Goal: Task Accomplishment & Management: Manage account settings

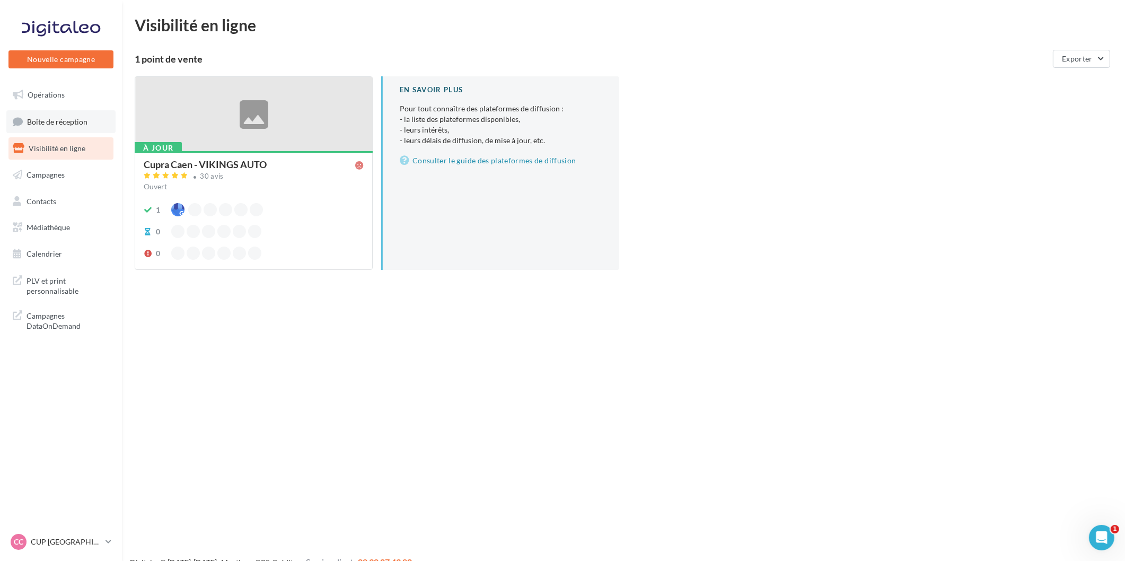
click at [93, 124] on link "Boîte de réception" at bounding box center [60, 121] width 109 height 23
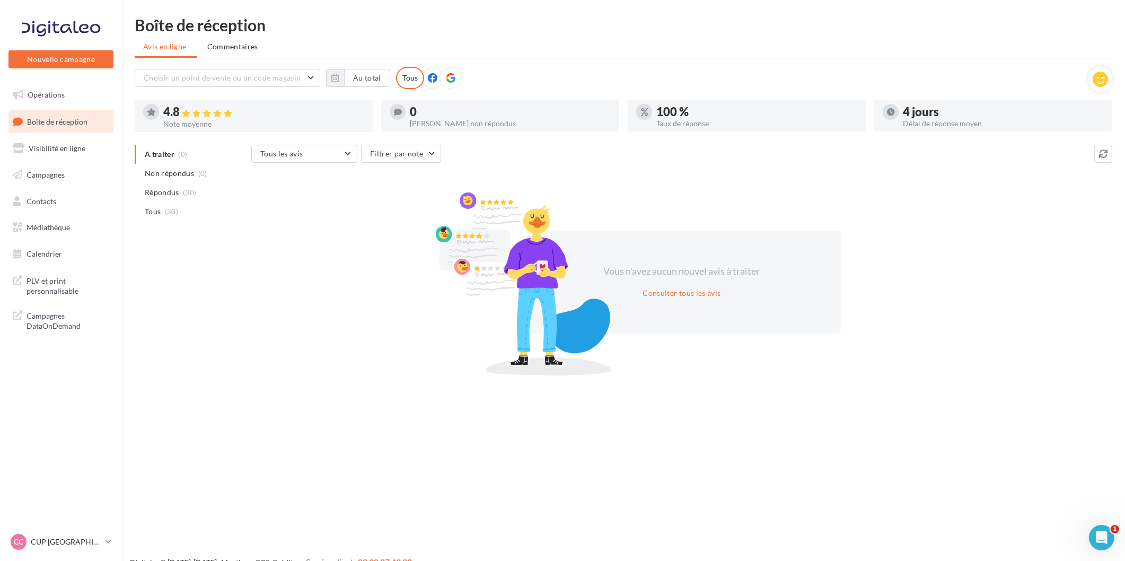
click at [85, 531] on nav "Nouvelle campagne Nouvelle campagne Opérations Boîte de réception Visibilité en…" at bounding box center [61, 280] width 122 height 561
click at [83, 532] on link "CC CUP CAEN cupra_caen" at bounding box center [60, 542] width 105 height 20
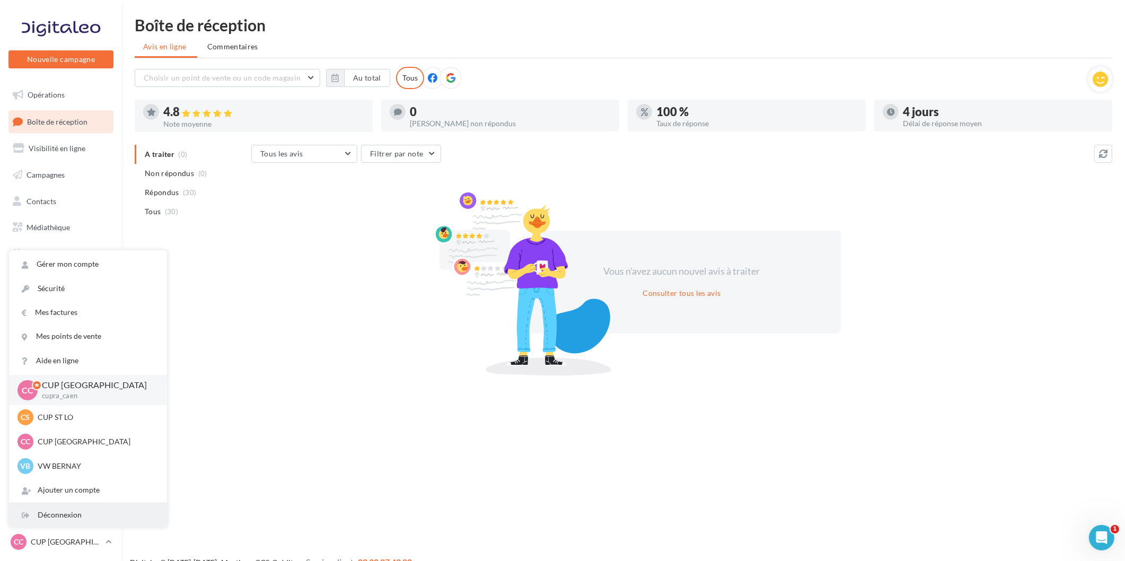
click at [80, 518] on div "Déconnexion" at bounding box center [88, 515] width 158 height 24
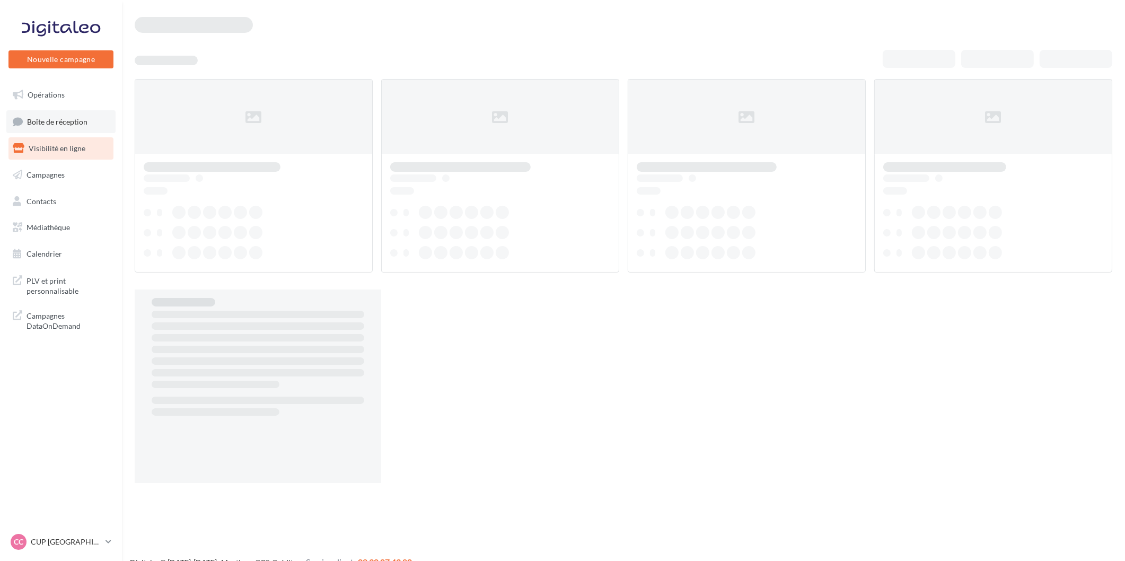
click at [60, 117] on span "Boîte de réception" at bounding box center [57, 121] width 60 height 9
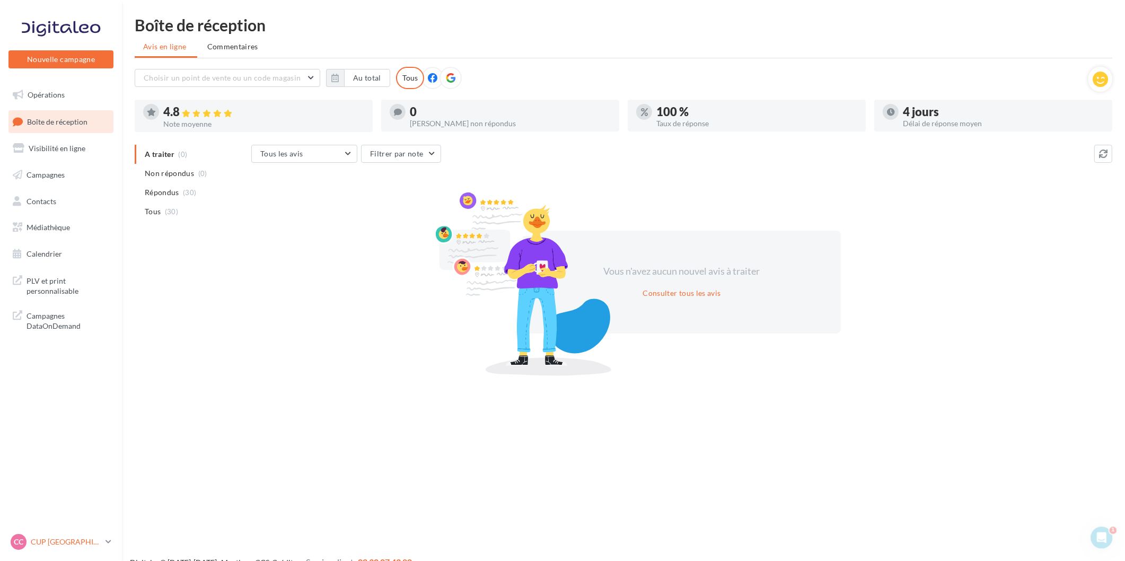
click at [44, 547] on p "CUP [GEOGRAPHIC_DATA]" at bounding box center [66, 542] width 71 height 11
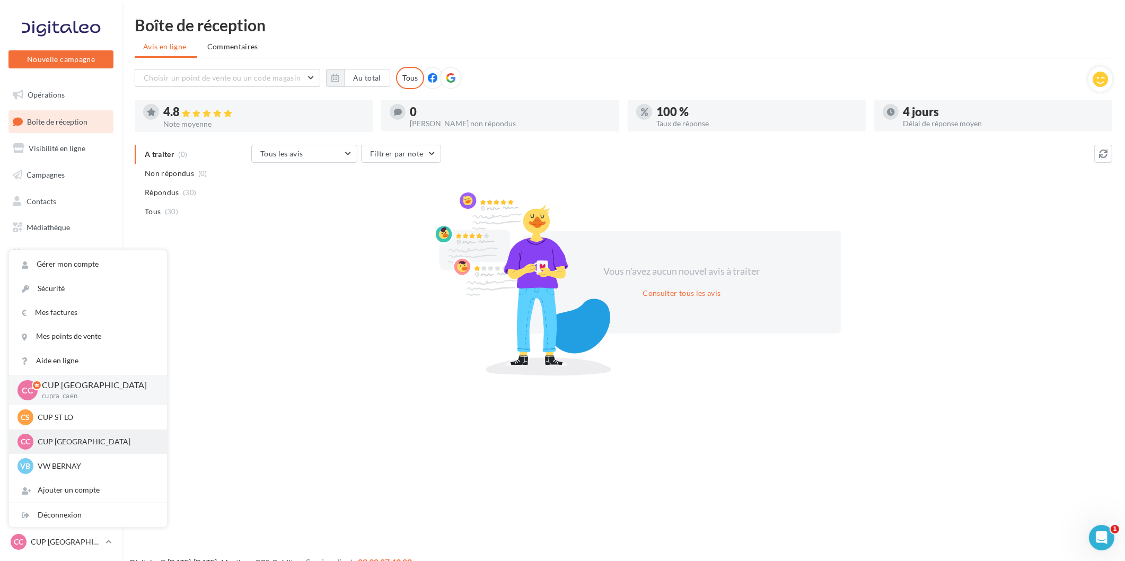
click at [81, 442] on p "CUP [GEOGRAPHIC_DATA]" at bounding box center [96, 441] width 117 height 11
